Goal: Task Accomplishment & Management: Use online tool/utility

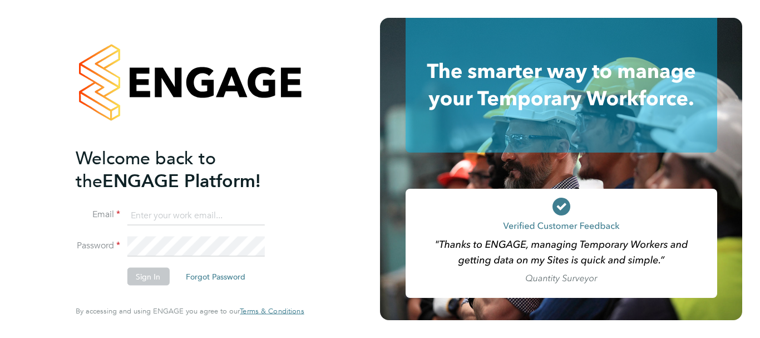
click at [173, 217] on input at bounding box center [195, 215] width 137 height 20
type input "[EMAIL_ADDRESS][PERSON_NAME][DOMAIN_NAME]"
click at [147, 279] on button "Sign In" at bounding box center [148, 276] width 42 height 18
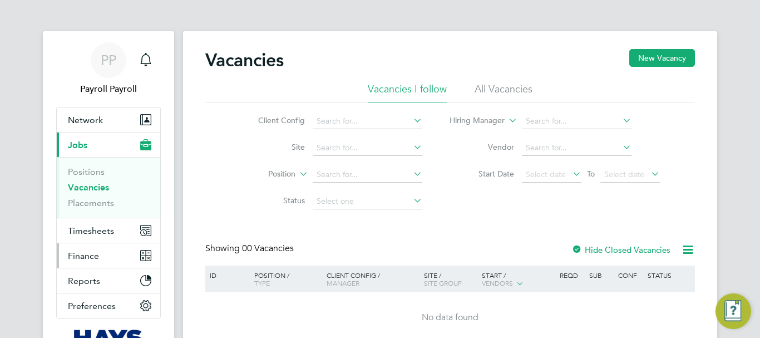
click at [78, 258] on span "Finance" at bounding box center [83, 255] width 31 height 11
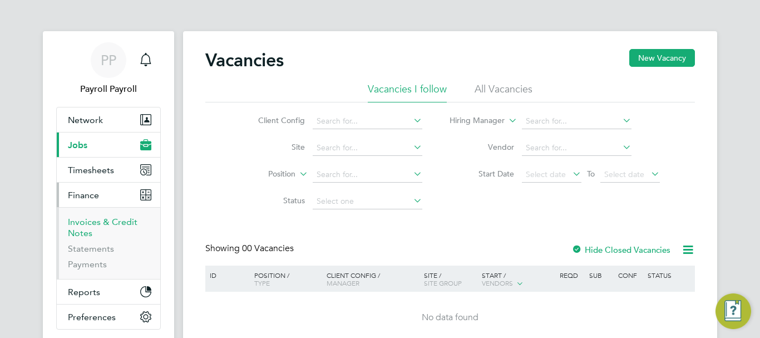
click at [84, 226] on link "Invoices & Credit Notes" at bounding box center [103, 227] width 70 height 22
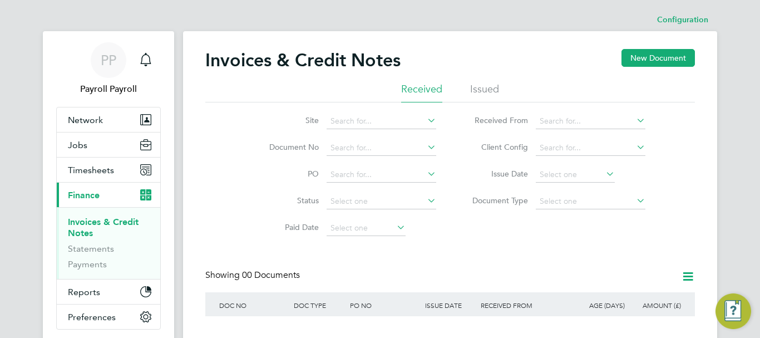
click at [485, 86] on li "Issued" at bounding box center [484, 92] width 29 height 20
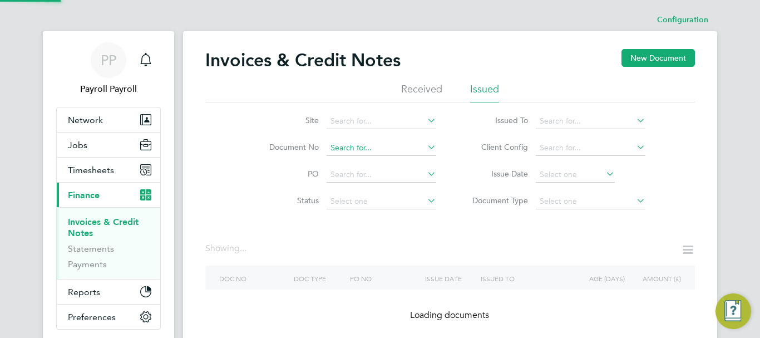
click at [364, 150] on input at bounding box center [381, 148] width 110 height 16
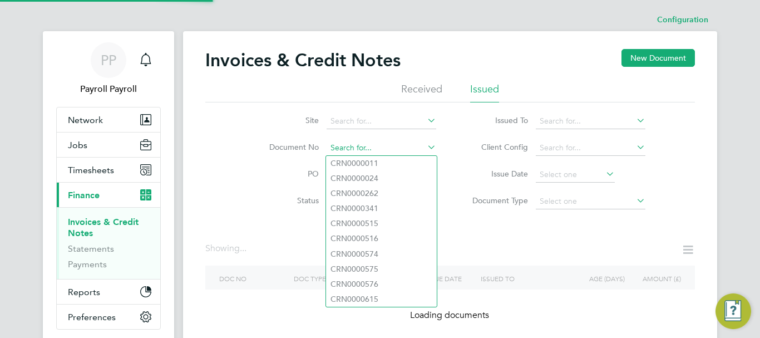
paste input "INV0032753"
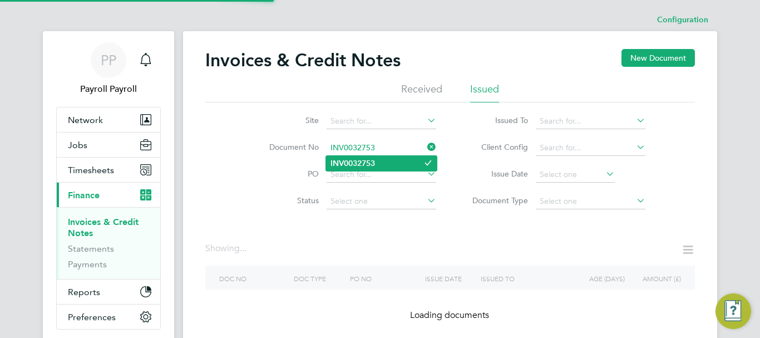
type input "INV0032753"
click at [360, 161] on b "INV0032753" at bounding box center [352, 162] width 44 height 9
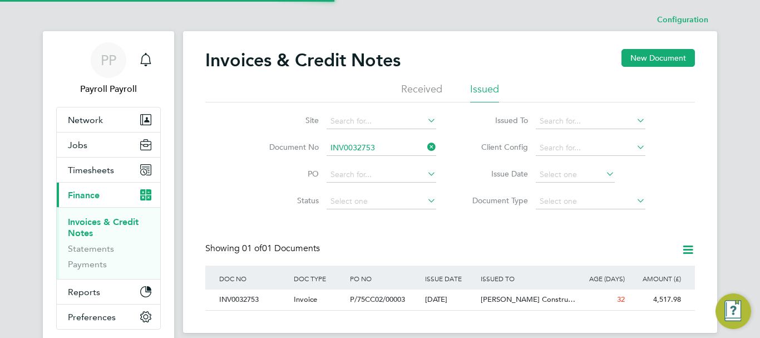
scroll to position [21, 94]
click at [257, 301] on div "INV0032753" at bounding box center [253, 299] width 75 height 21
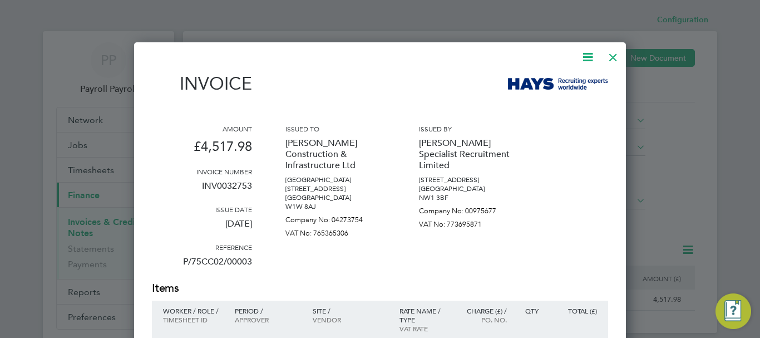
click at [584, 54] on icon at bounding box center [588, 57] width 14 height 14
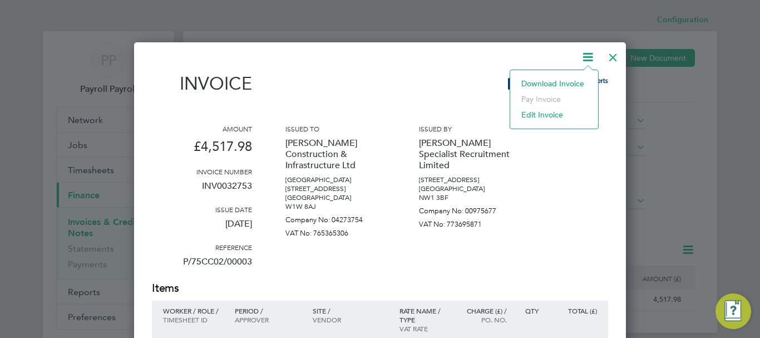
click at [560, 85] on li "Download Invoice" at bounding box center [554, 84] width 77 height 16
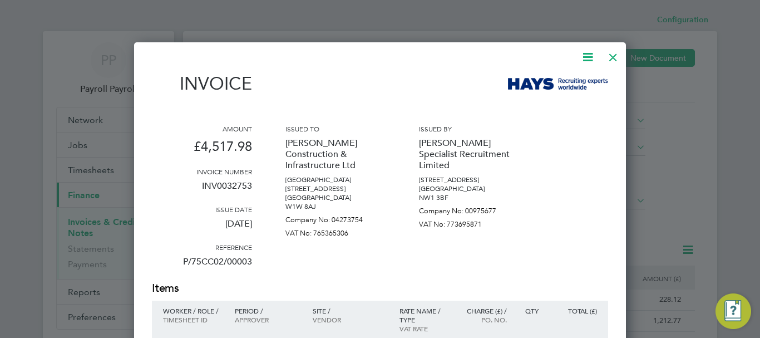
click at [214, 231] on p "[DATE]" at bounding box center [202, 228] width 100 height 29
drag, startPoint x: 251, startPoint y: 225, endPoint x: 184, endPoint y: 224, distance: 67.3
click at [184, 224] on p "[DATE]" at bounding box center [202, 228] width 100 height 29
copy p "[DATE]"
click at [611, 52] on div at bounding box center [613, 54] width 20 height 20
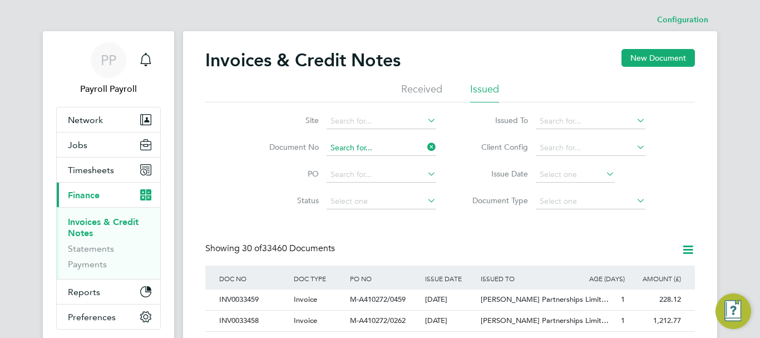
click at [345, 150] on input at bounding box center [381, 148] width 110 height 16
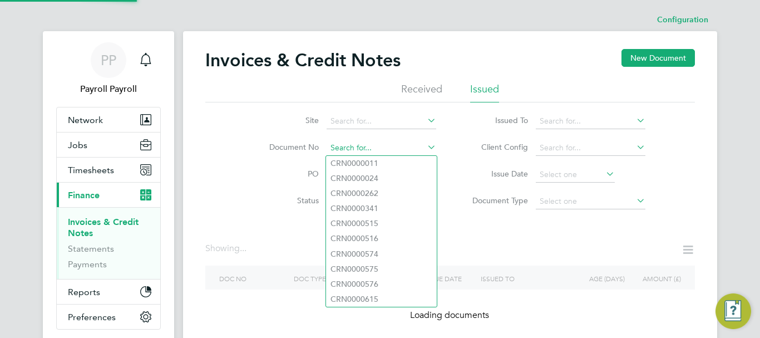
paste input "INV0032755"
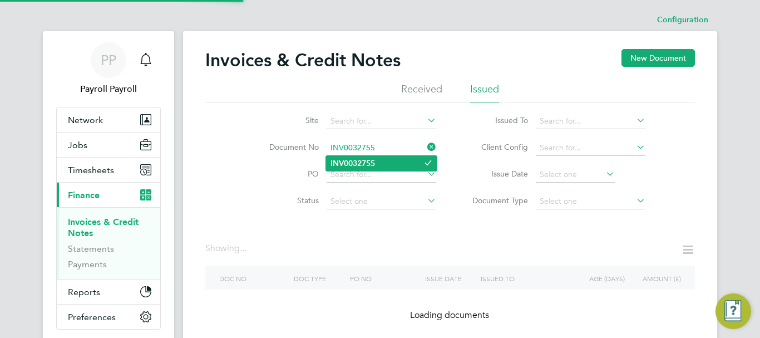
type input "INV0032755"
click at [351, 165] on b "INV0032755" at bounding box center [352, 162] width 44 height 9
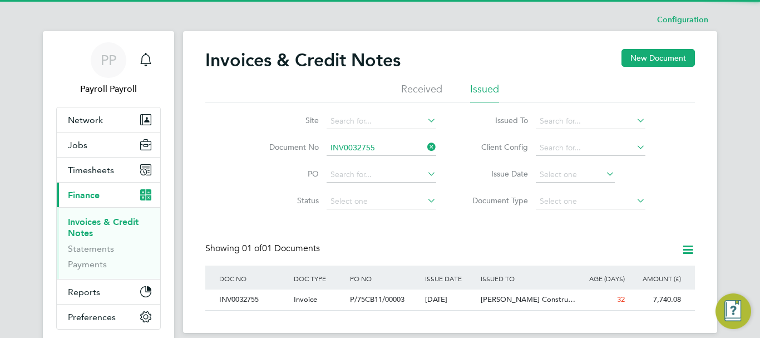
scroll to position [21, 94]
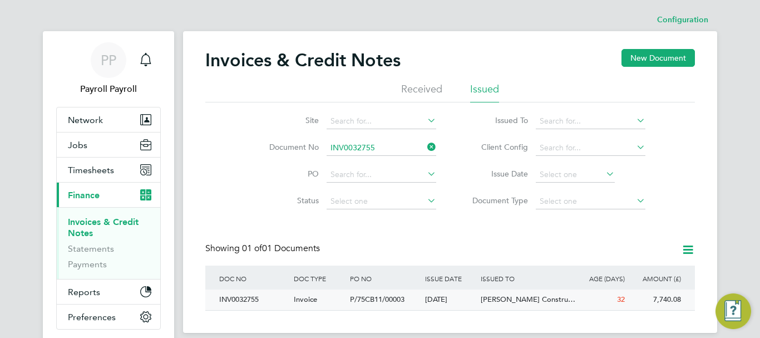
click at [253, 301] on div "INV0032755" at bounding box center [253, 299] width 75 height 21
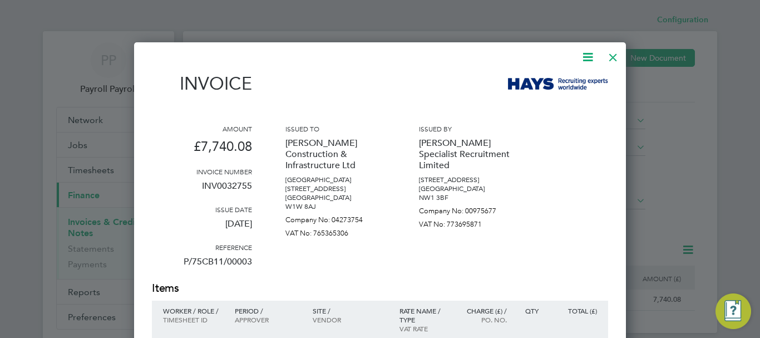
click at [591, 53] on icon at bounding box center [588, 57] width 14 height 14
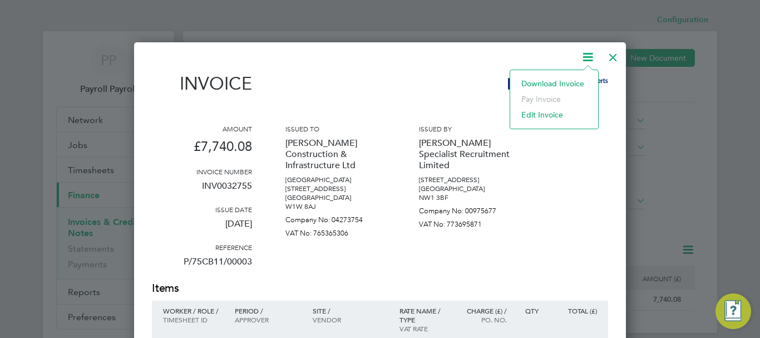
click at [542, 84] on li "Download Invoice" at bounding box center [554, 84] width 77 height 16
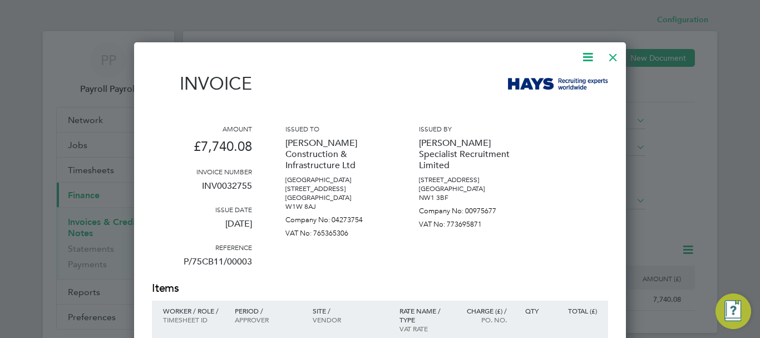
click at [612, 60] on div at bounding box center [613, 54] width 20 height 20
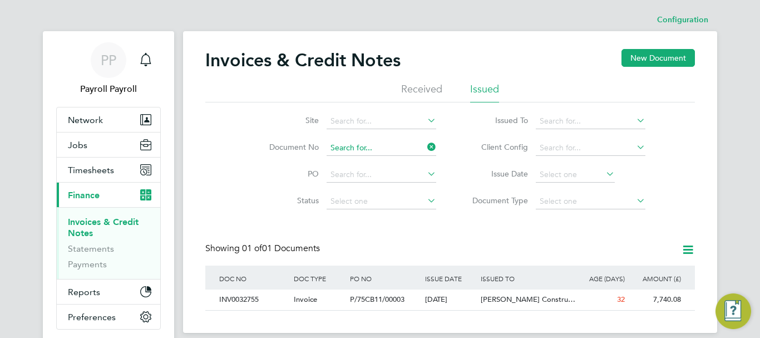
click at [349, 146] on input at bounding box center [381, 148] width 110 height 16
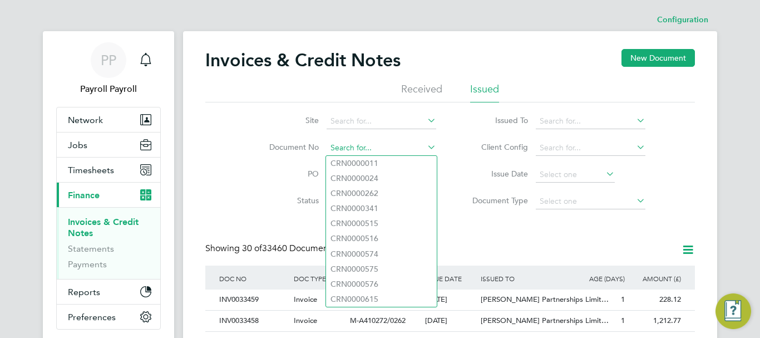
paste input "INV0032754"
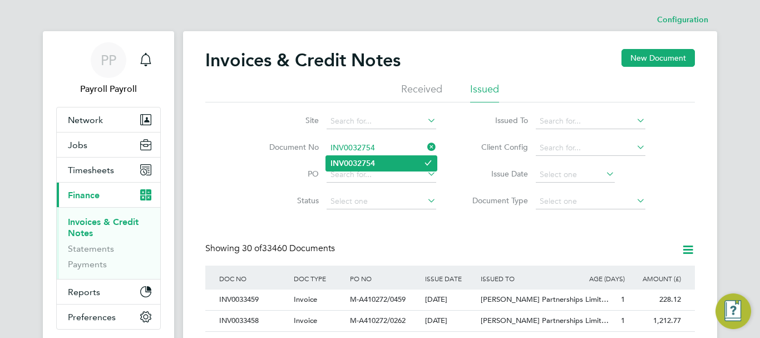
type input "INV0032754"
click at [373, 165] on b "INV0032754" at bounding box center [352, 162] width 44 height 9
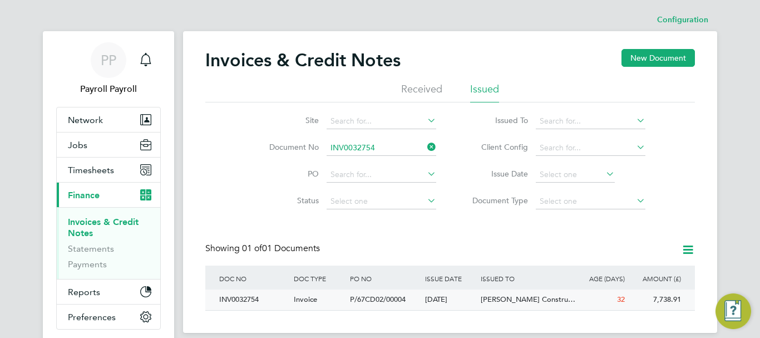
click at [259, 298] on div "INV0032754" at bounding box center [253, 299] width 75 height 21
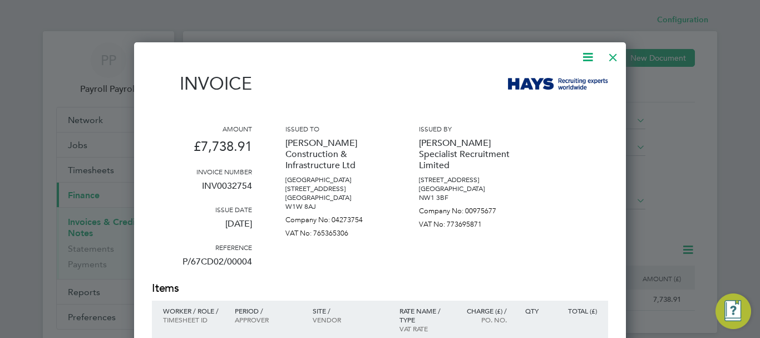
click at [584, 57] on icon at bounding box center [588, 57] width 14 height 14
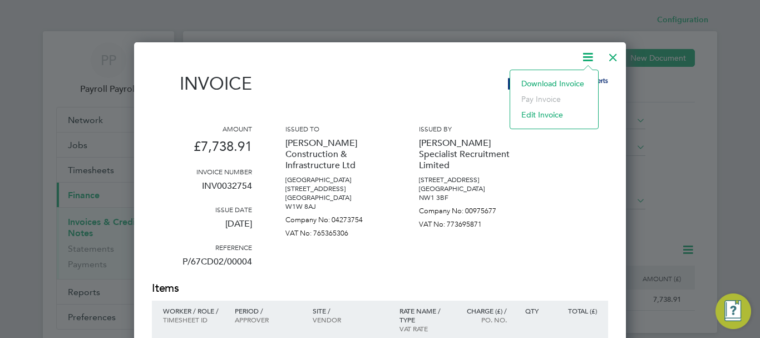
click at [545, 82] on li "Download Invoice" at bounding box center [554, 84] width 77 height 16
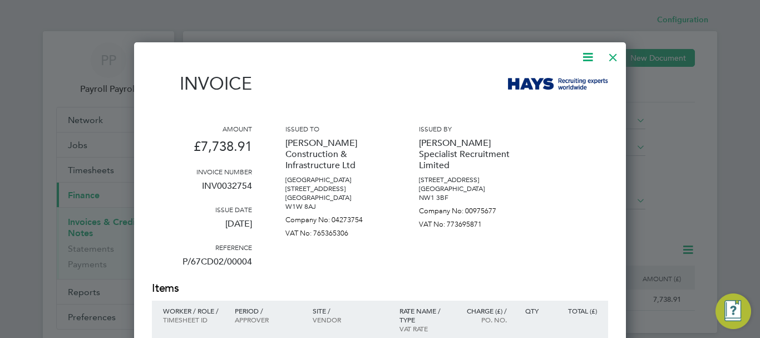
click at [244, 222] on p "[DATE]" at bounding box center [202, 228] width 100 height 29
copy div "[DATE]"
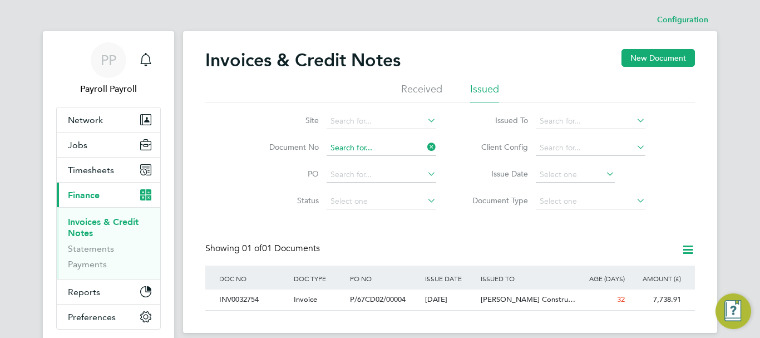
click at [369, 145] on input at bounding box center [381, 148] width 110 height 16
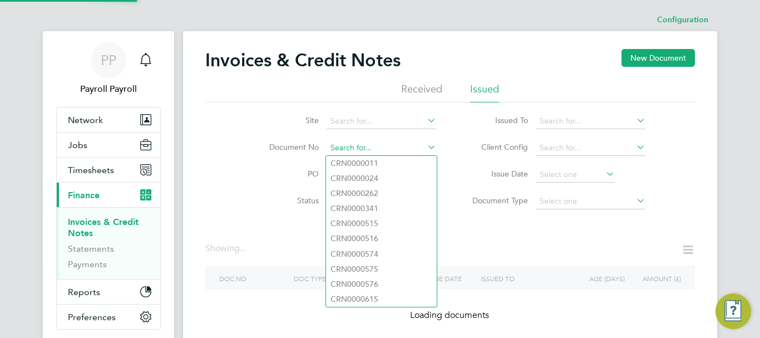
paste input "INV0032733"
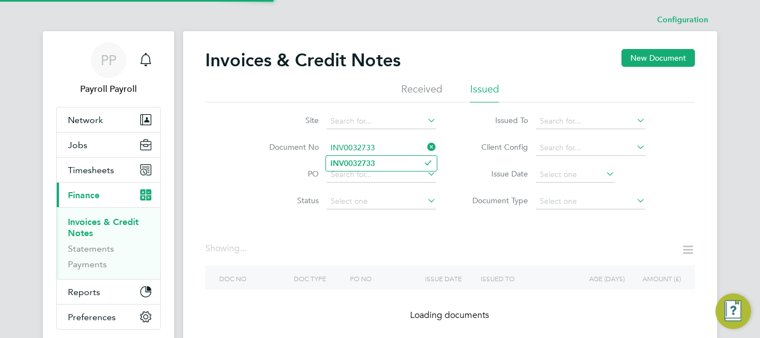
type input "INV0032733"
click at [349, 163] on b "INV0032733" at bounding box center [352, 162] width 44 height 9
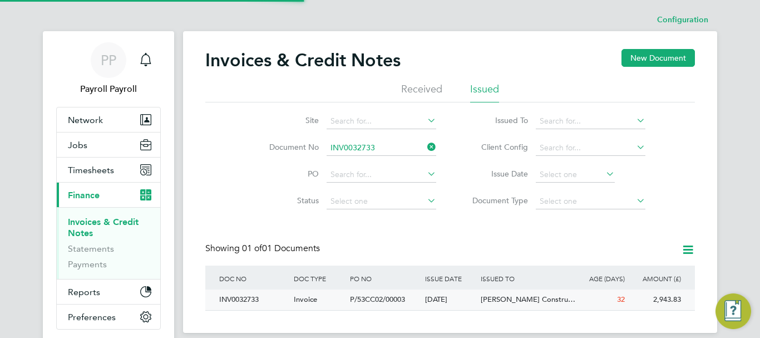
scroll to position [21, 94]
click at [253, 299] on div "INV0032733" at bounding box center [253, 299] width 75 height 21
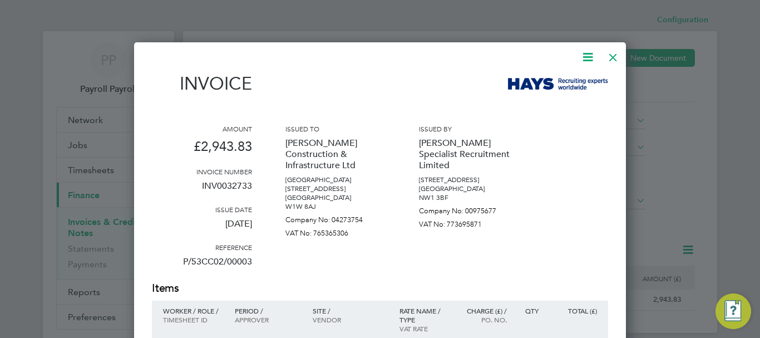
click at [592, 56] on icon at bounding box center [588, 57] width 14 height 14
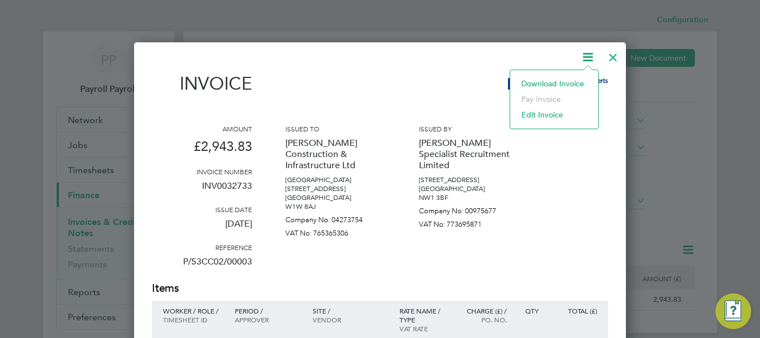
click at [571, 80] on li "Download Invoice" at bounding box center [554, 84] width 77 height 16
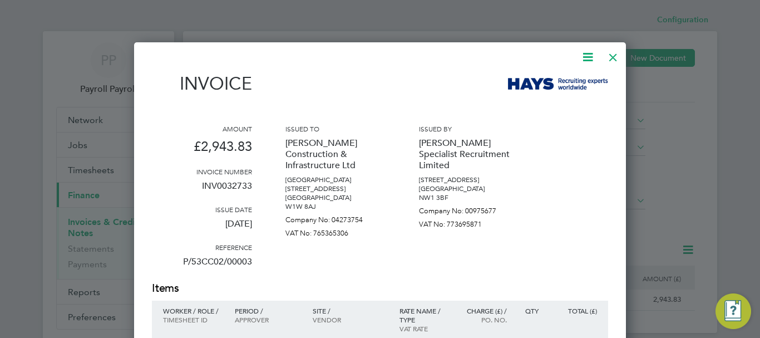
scroll to position [56, 0]
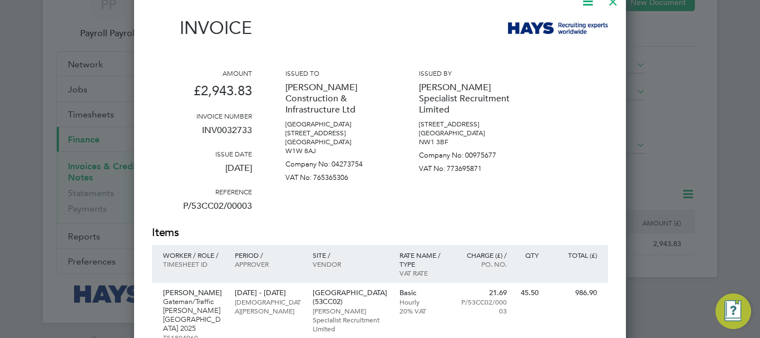
click at [520, 162] on div "Amount £2,943.83 Invoice number INV0032733 Issue date [DATE] Reference P/53CC02…" at bounding box center [380, 146] width 456 height 156
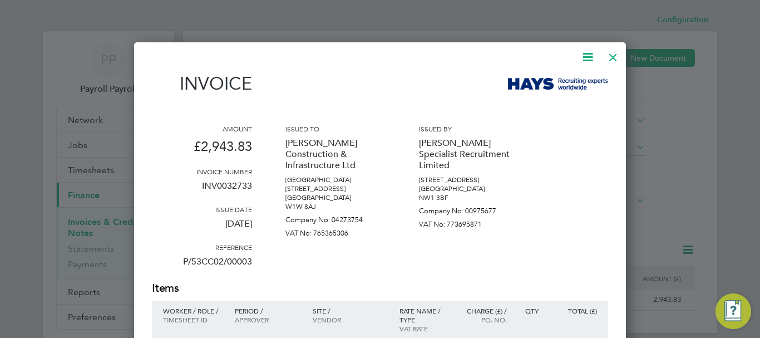
click at [611, 58] on div at bounding box center [613, 54] width 20 height 20
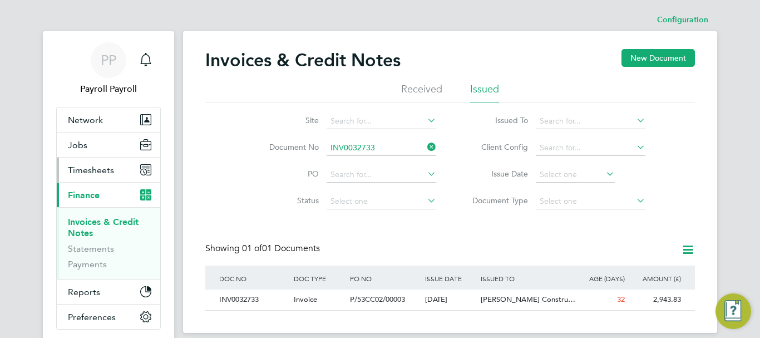
click at [82, 168] on span "Timesheets" at bounding box center [91, 170] width 46 height 11
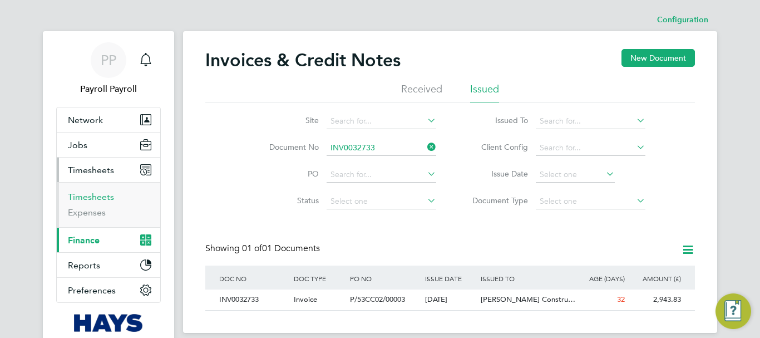
click at [82, 196] on link "Timesheets" at bounding box center [91, 196] width 46 height 11
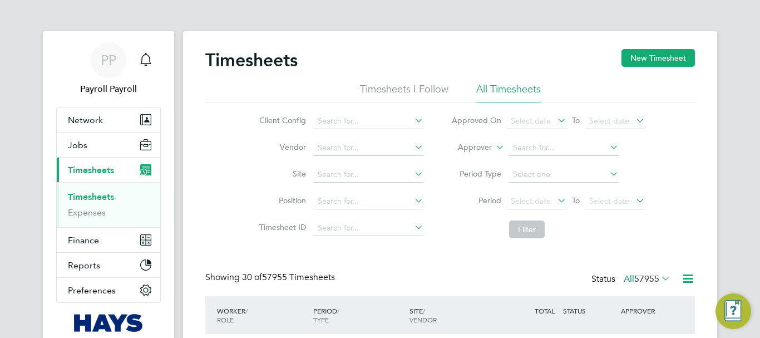
click at [493, 143] on icon at bounding box center [493, 144] width 0 height 10
click at [475, 157] on li "Worker" at bounding box center [464, 160] width 55 height 14
click at [527, 145] on input at bounding box center [564, 148] width 110 height 16
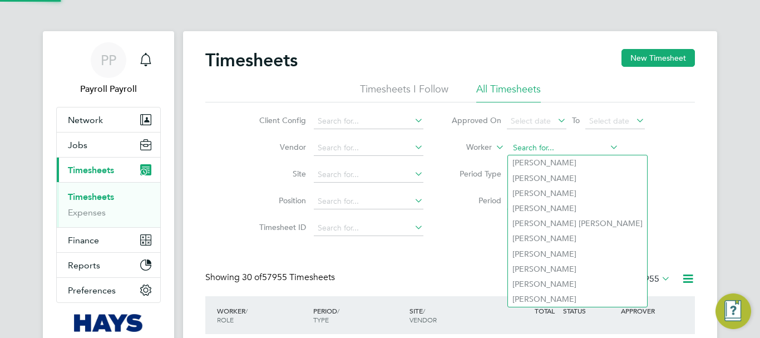
paste input "[PERSON_NAME]"
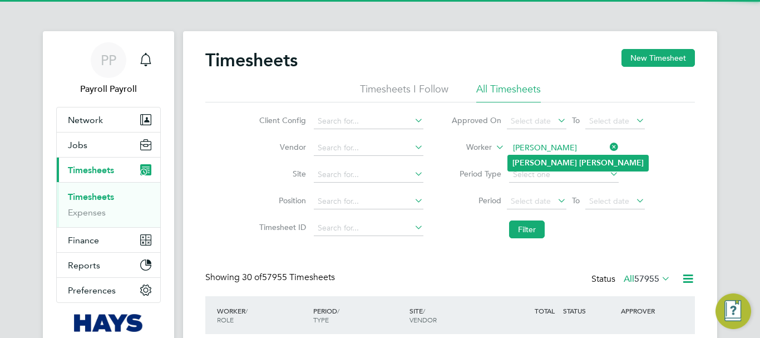
type input "[PERSON_NAME]"
click at [538, 158] on b "[PERSON_NAME]" at bounding box center [544, 162] width 65 height 9
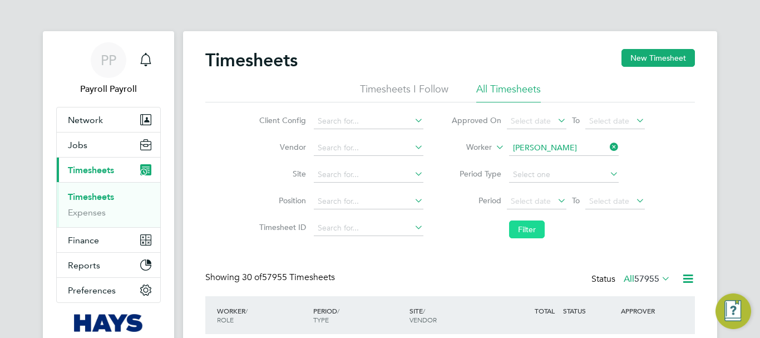
click at [515, 224] on button "Filter" at bounding box center [527, 229] width 36 height 18
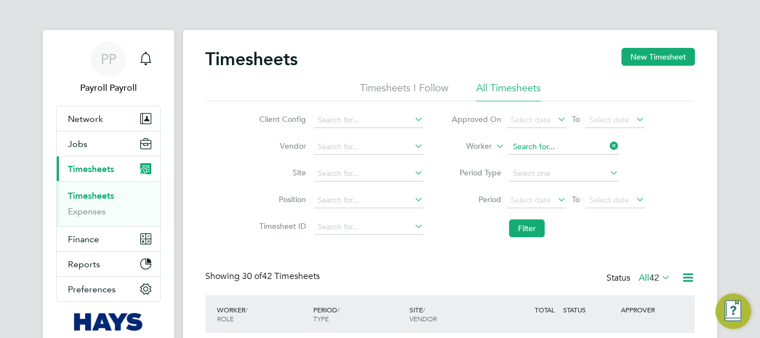
click at [528, 146] on input at bounding box center [564, 147] width 110 height 16
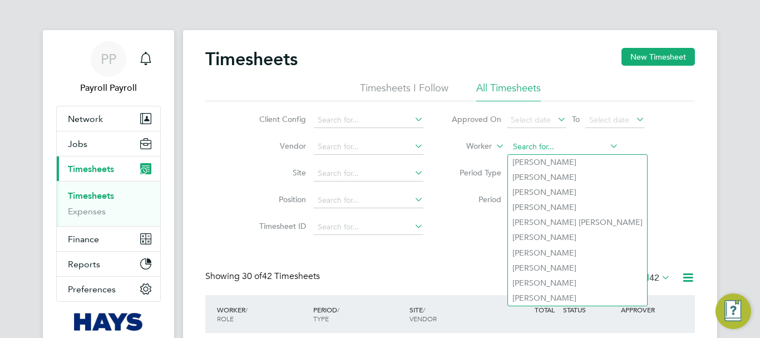
paste input "[PERSON_NAME]"
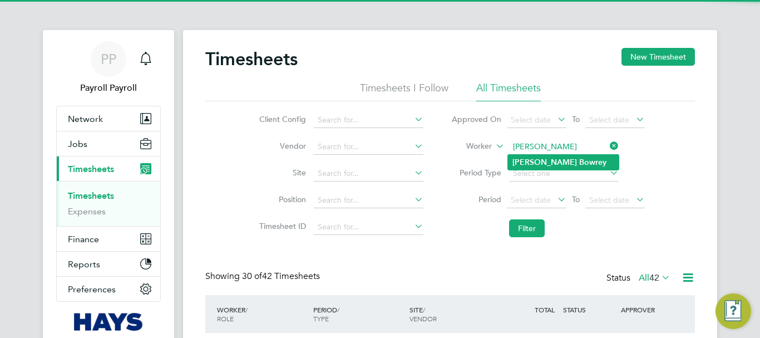
type input "[PERSON_NAME]"
click at [539, 165] on b "[PERSON_NAME]" at bounding box center [544, 161] width 65 height 9
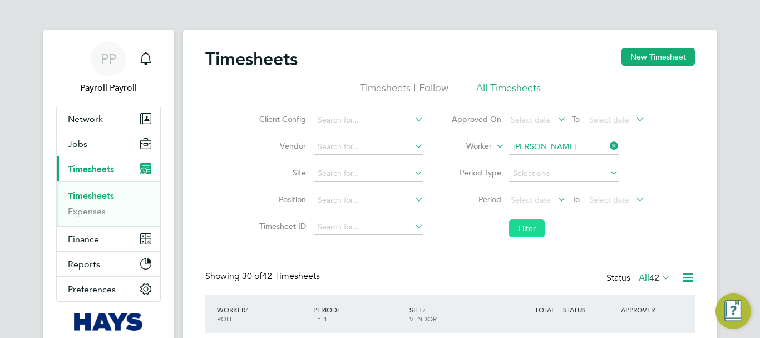
click at [529, 224] on button "Filter" at bounding box center [527, 228] width 36 height 18
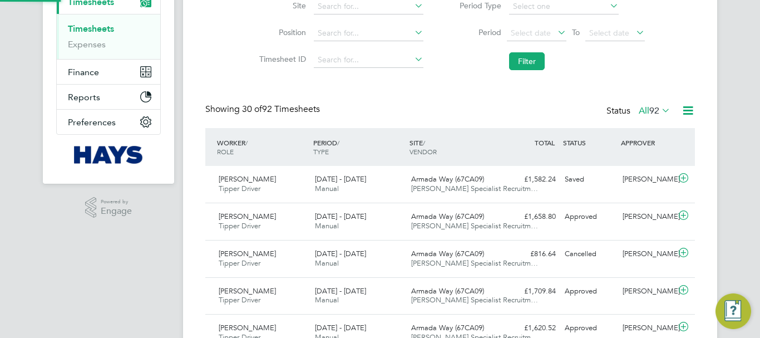
scroll to position [6, 6]
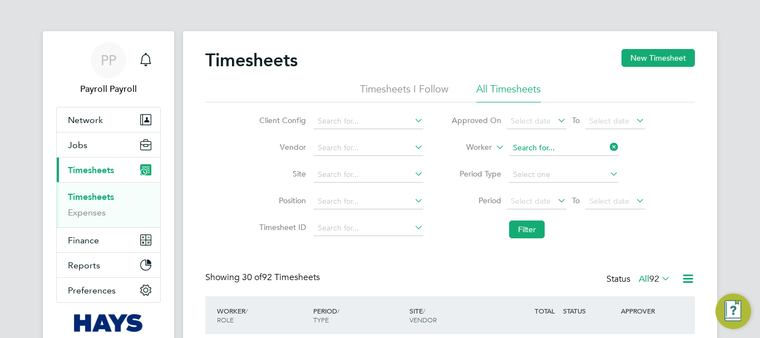
click at [543, 152] on input at bounding box center [564, 148] width 110 height 16
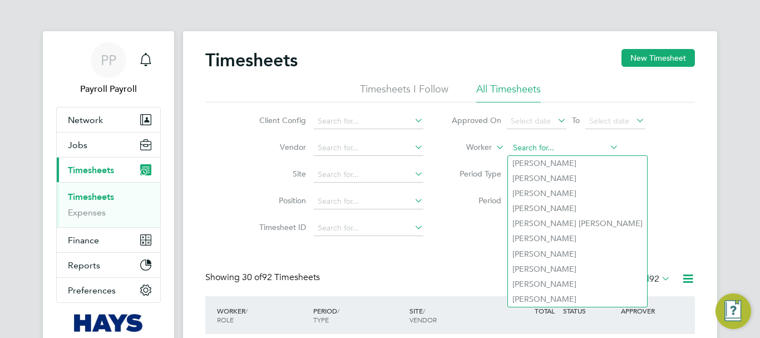
paste input "[PERSON_NAME]"
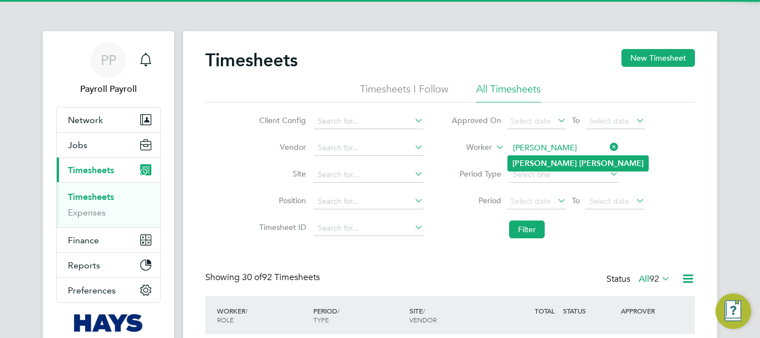
type input "[PERSON_NAME]"
click at [542, 162] on b "[PERSON_NAME]" at bounding box center [544, 162] width 65 height 9
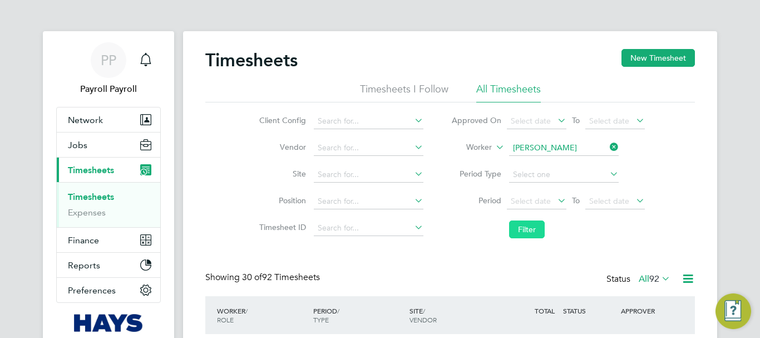
click at [535, 230] on button "Filter" at bounding box center [527, 229] width 36 height 18
click at [534, 145] on input at bounding box center [564, 148] width 110 height 16
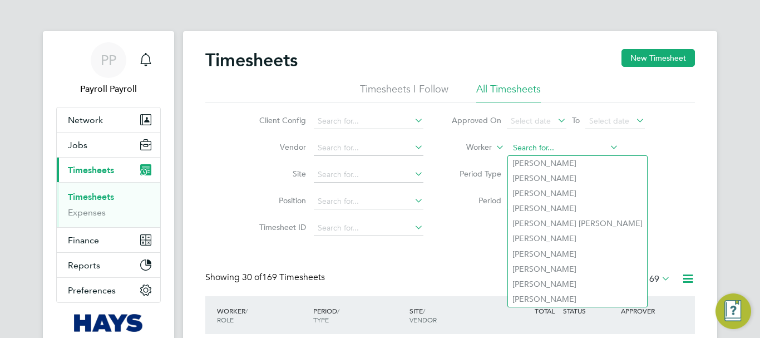
paste input "[PERSON_NAME]"
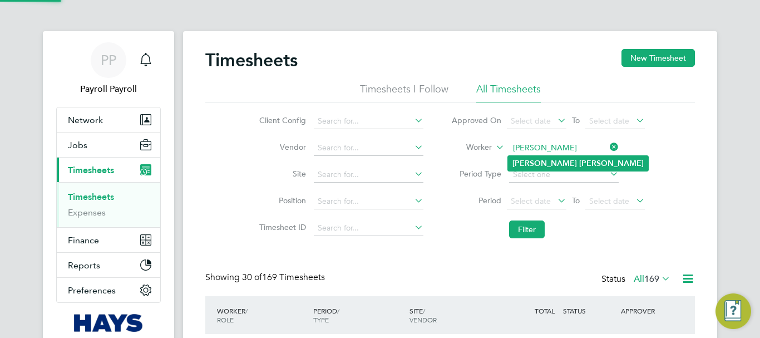
type input "[PERSON_NAME]"
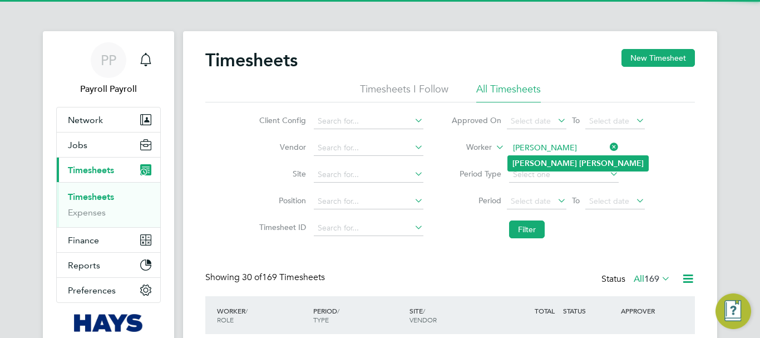
click at [579, 162] on b "[PERSON_NAME]" at bounding box center [611, 162] width 65 height 9
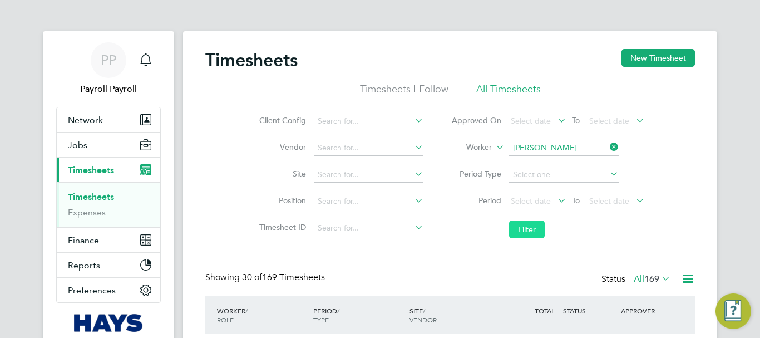
click at [528, 230] on button "Filter" at bounding box center [527, 229] width 36 height 18
